Goal: Information Seeking & Learning: Learn about a topic

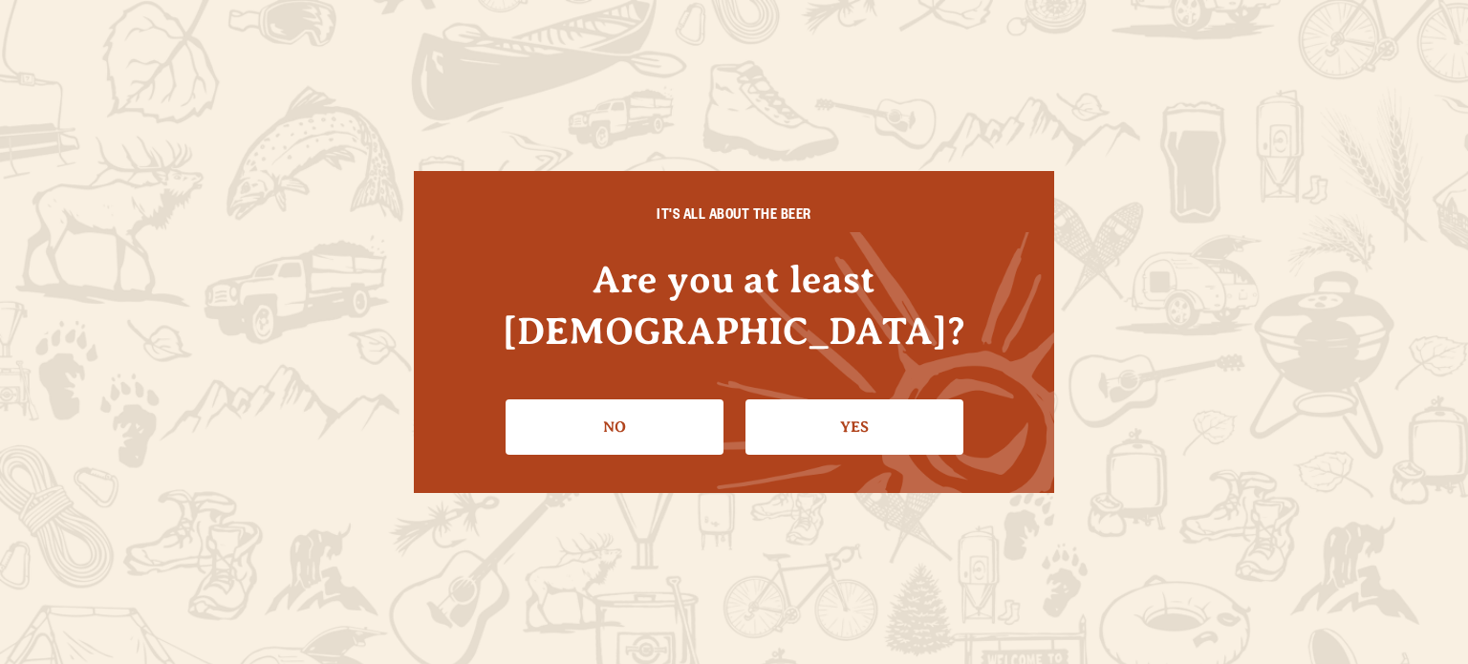
click at [863, 401] on link "Yes" at bounding box center [855, 427] width 218 height 55
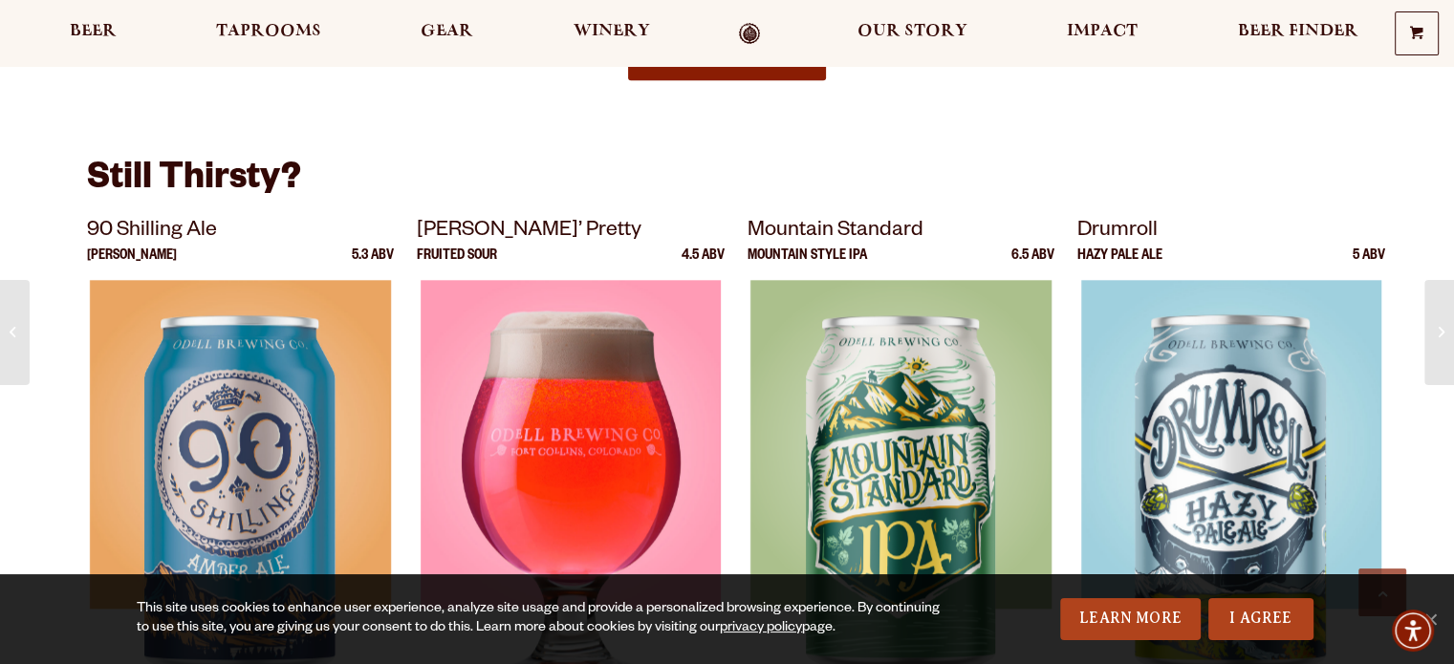
scroll to position [2119, 0]
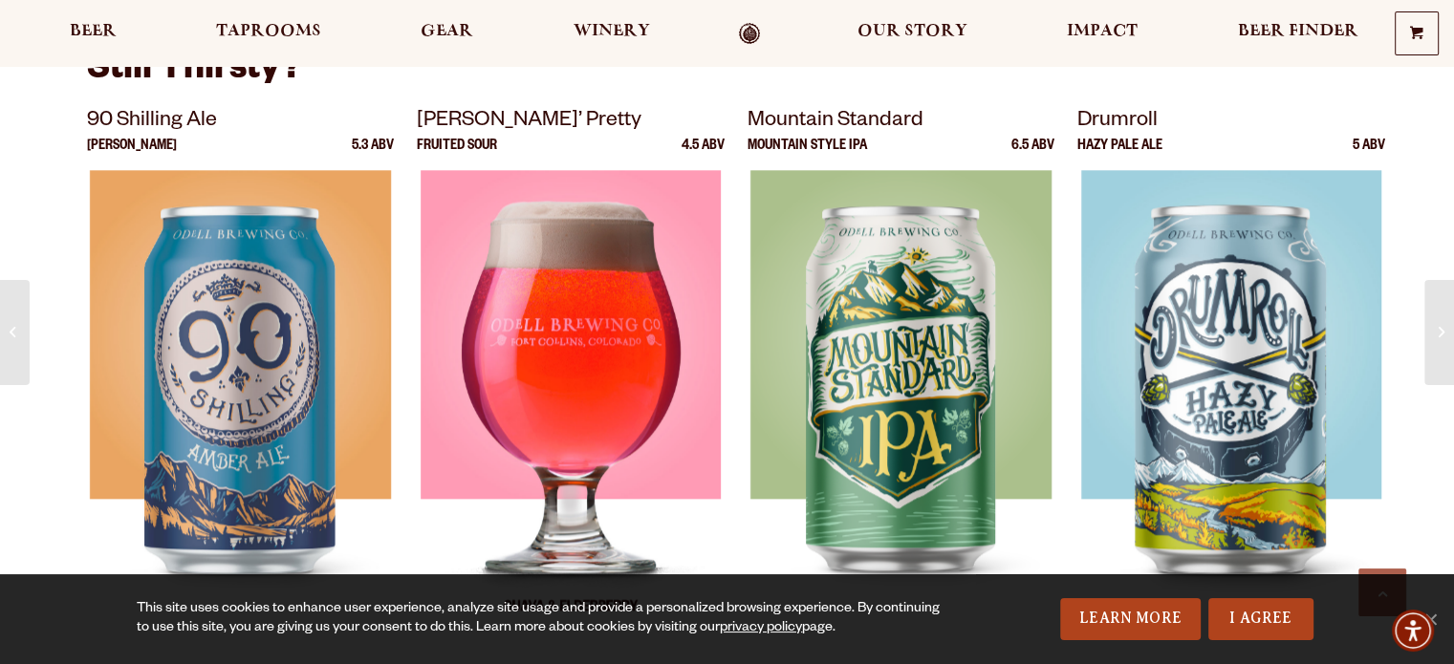
click at [589, 300] on img at bounding box center [571, 409] width 300 height 478
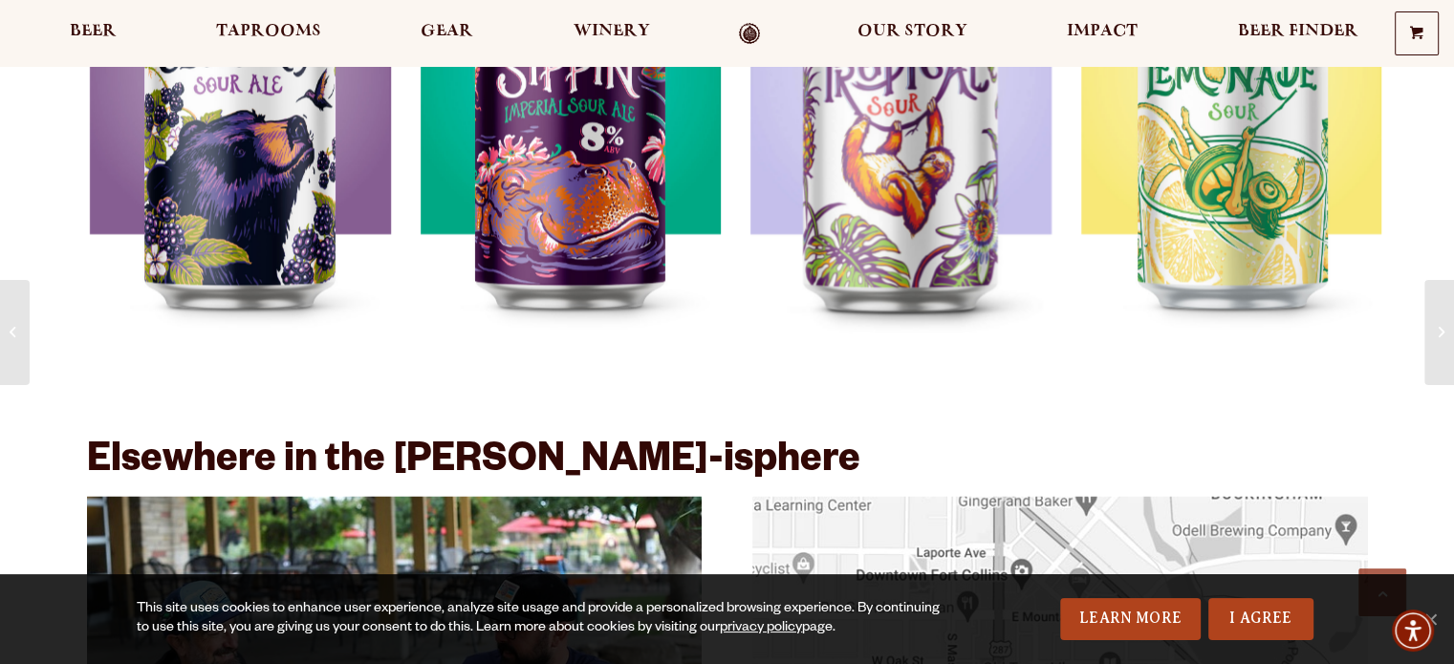
scroll to position [2708, 0]
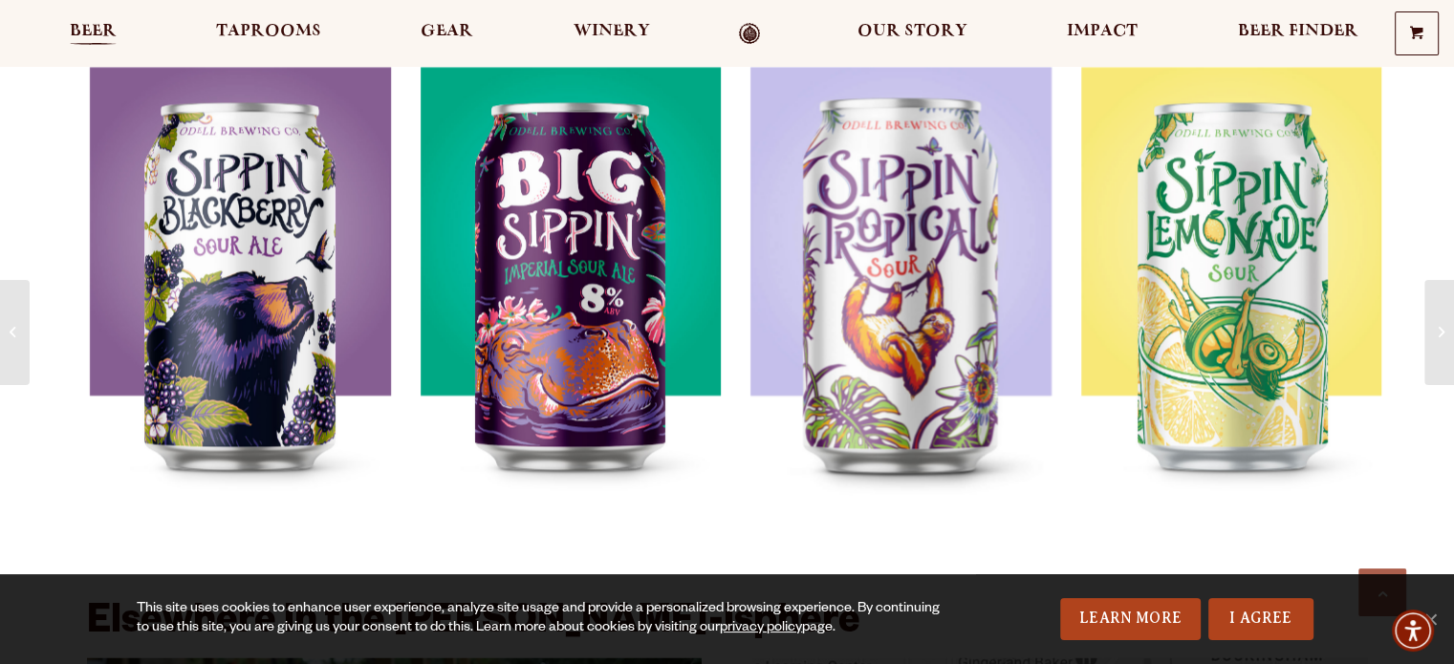
click at [98, 35] on span "Beer" at bounding box center [93, 31] width 47 height 15
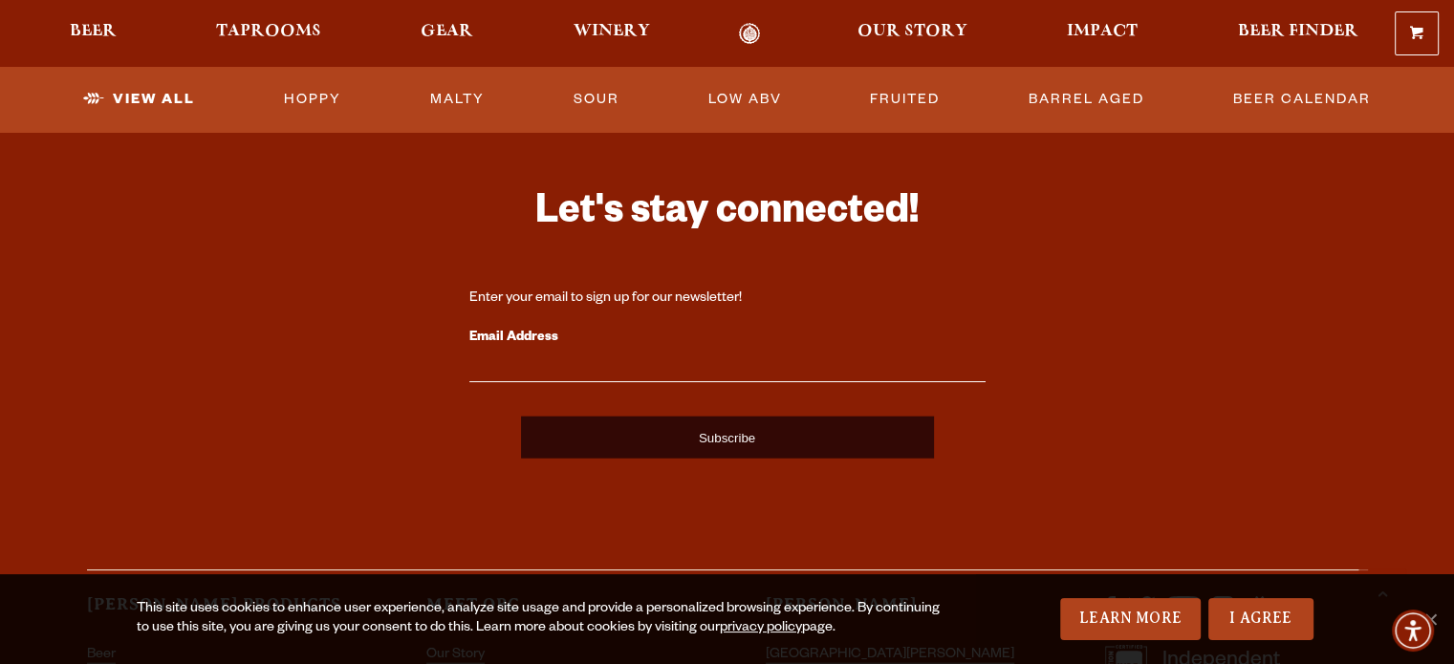
scroll to position [4620, 0]
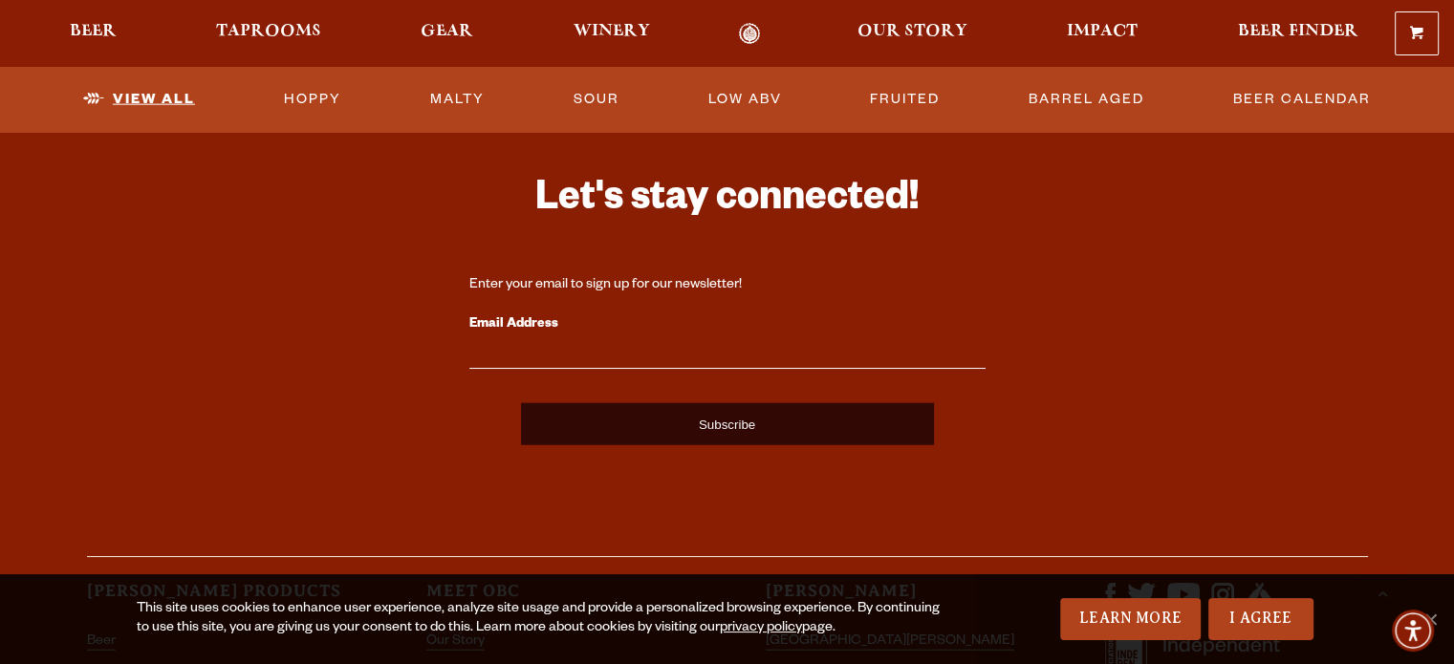
click at [173, 95] on link "View All" at bounding box center [139, 99] width 127 height 44
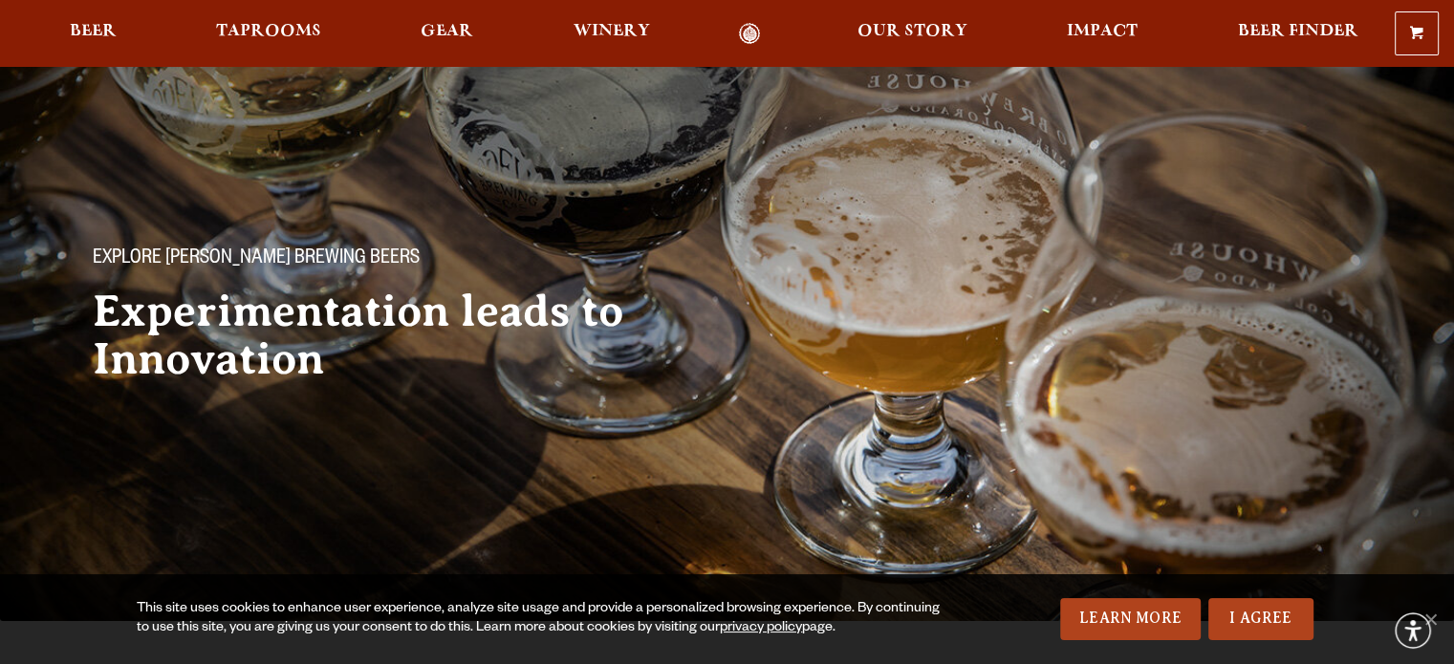
scroll to position [478, 0]
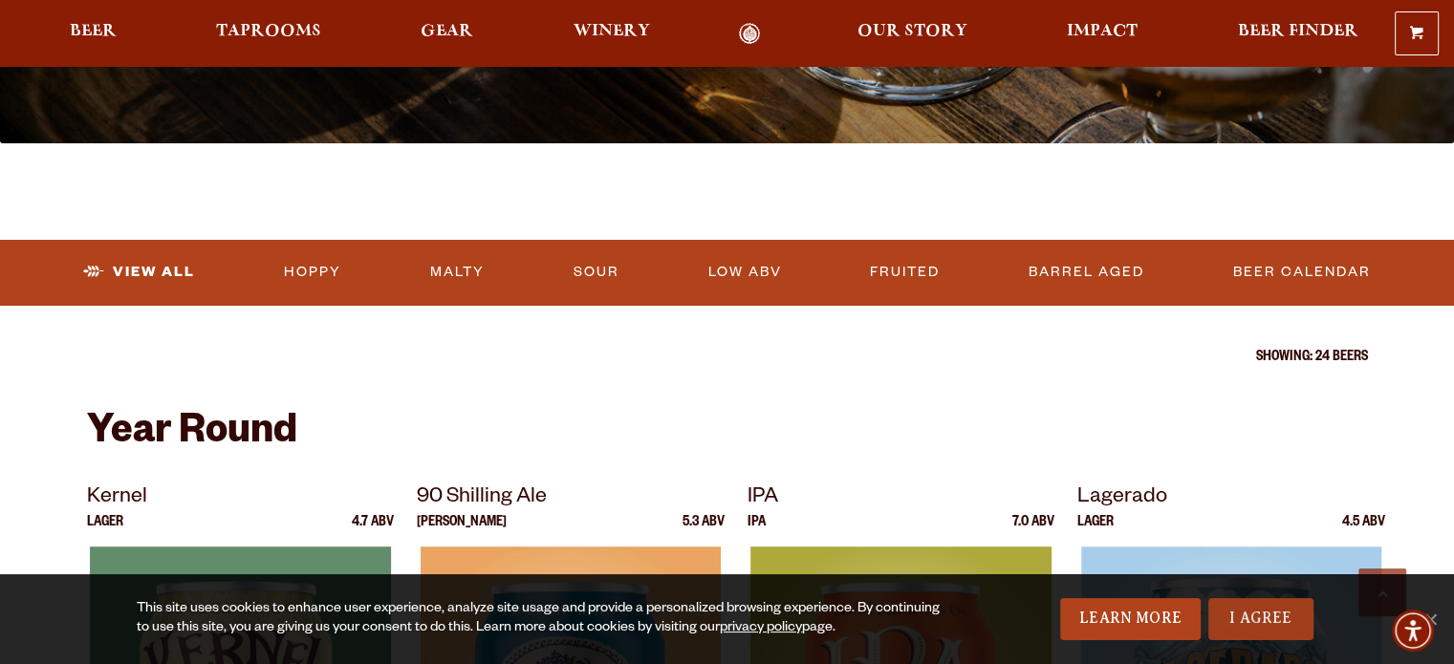
click at [1266, 620] on link "I Agree" at bounding box center [1260, 619] width 105 height 42
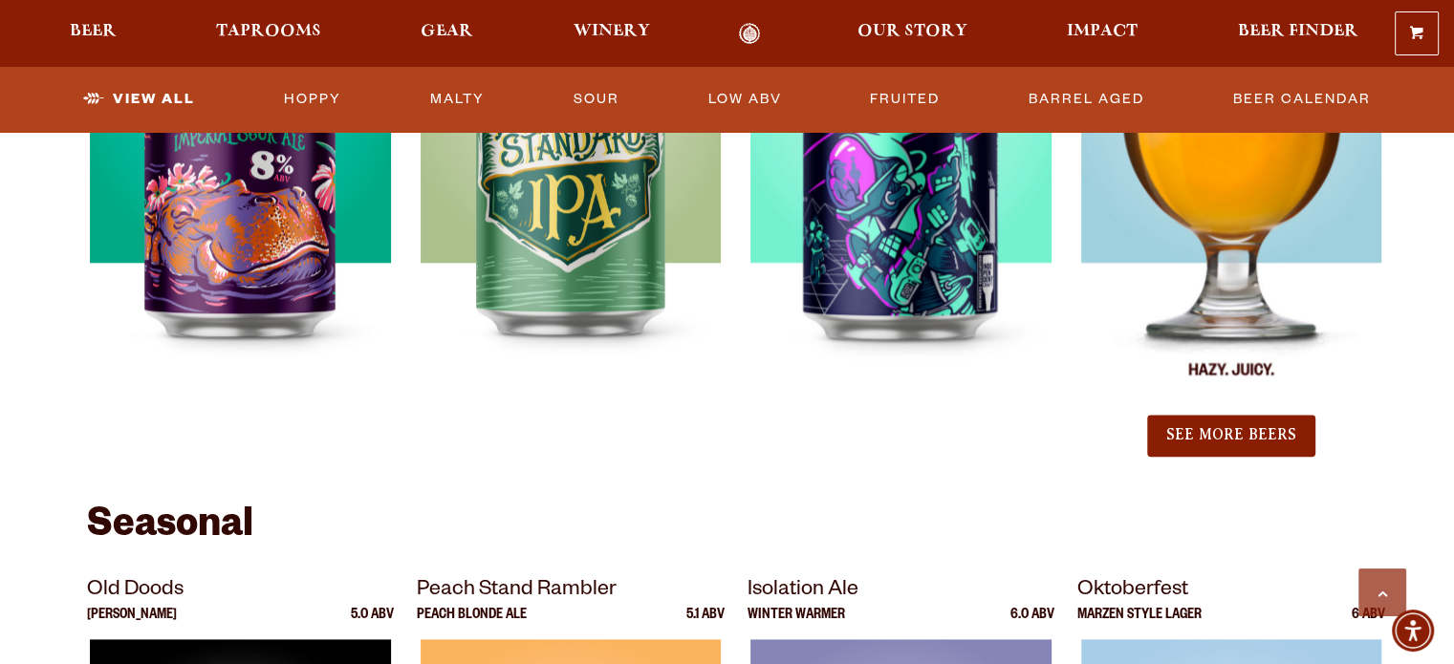
scroll to position [2230, 0]
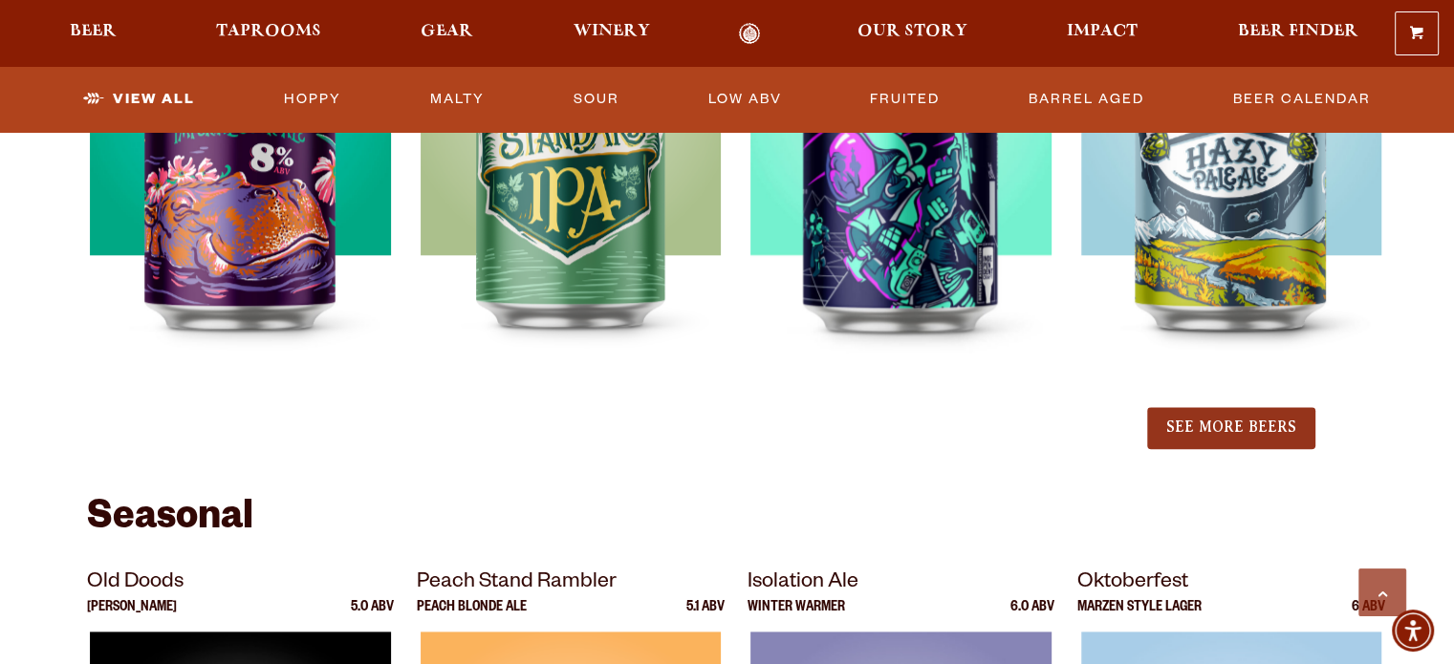
click at [1228, 436] on button "See More Beers" at bounding box center [1231, 428] width 168 height 42
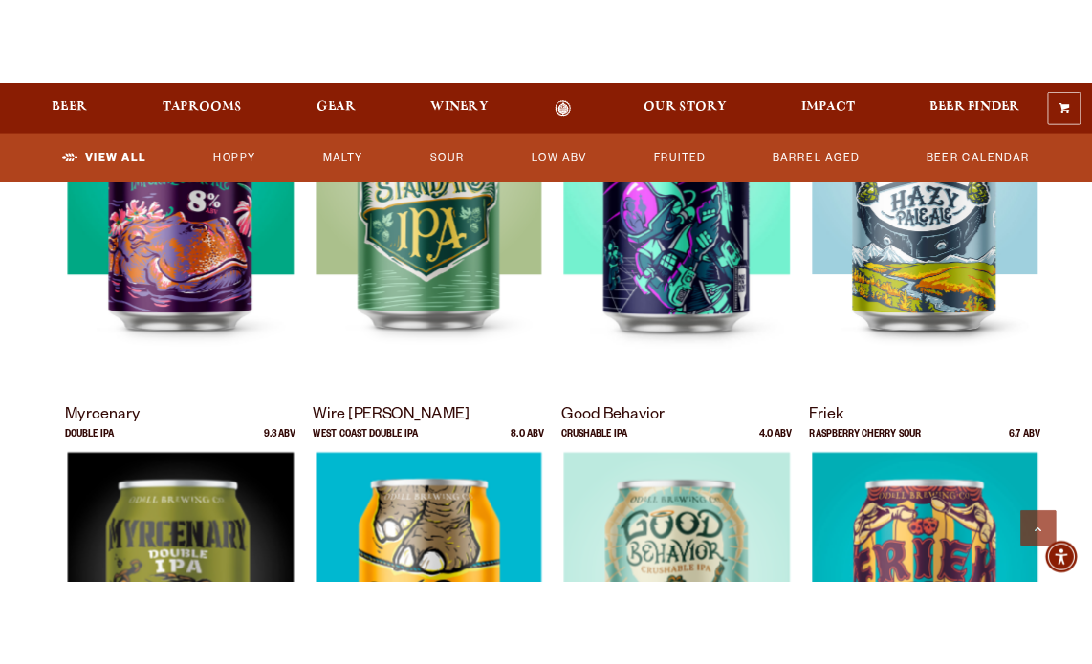
scroll to position [2549, 0]
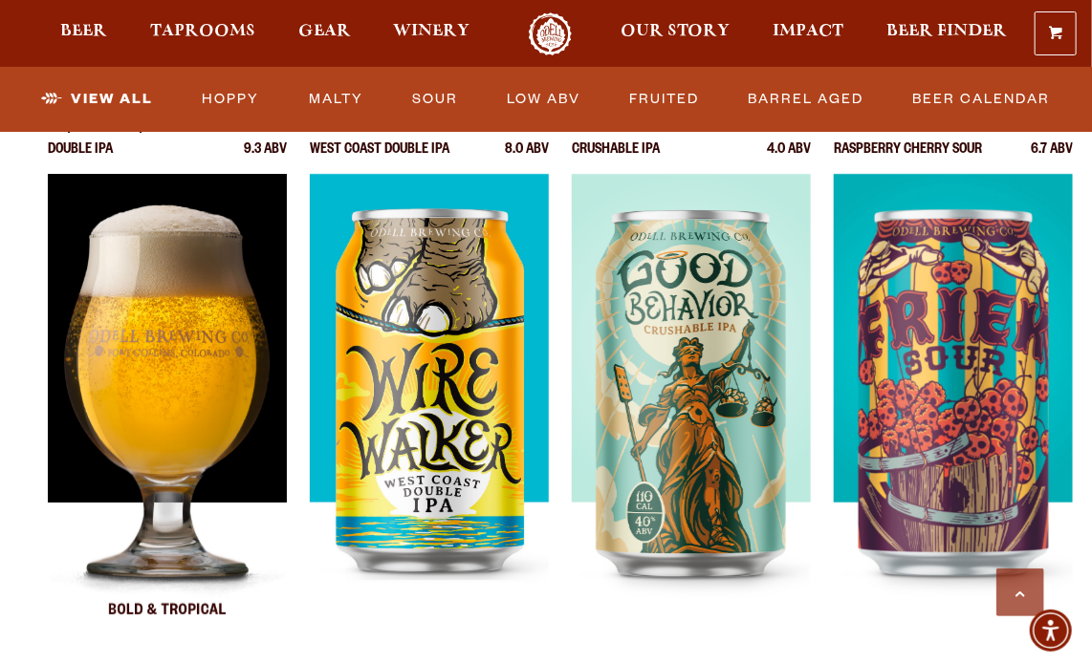
click at [171, 385] on div at bounding box center [167, 413] width 239 height 478
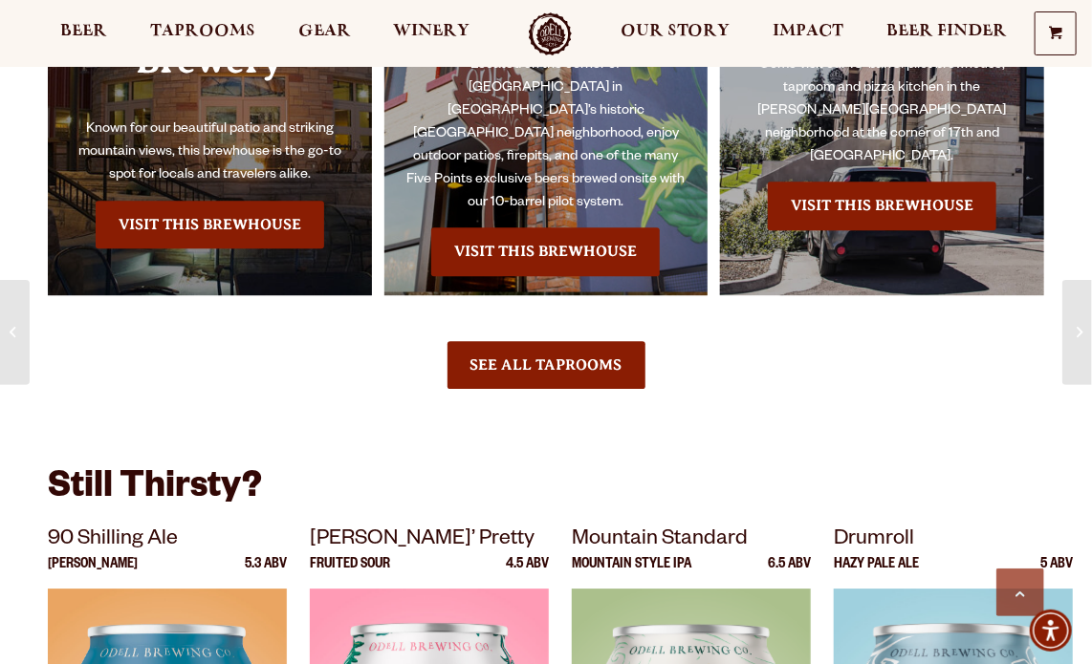
scroll to position [1912, 0]
